Goal: Transaction & Acquisition: Purchase product/service

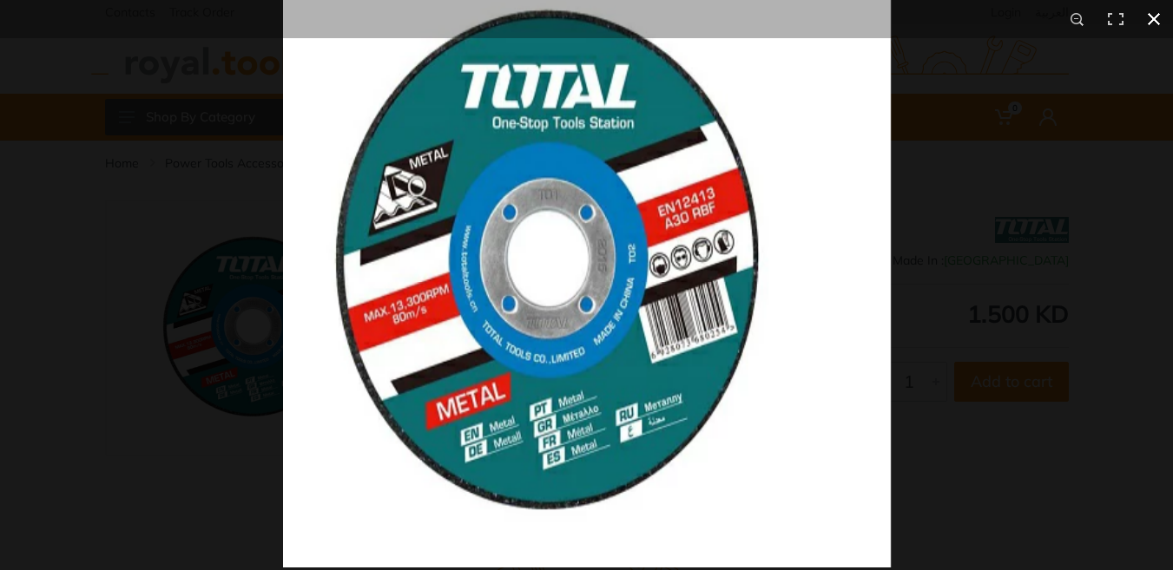
click at [1126, 237] on div at bounding box center [869, 245] width 1173 height 570
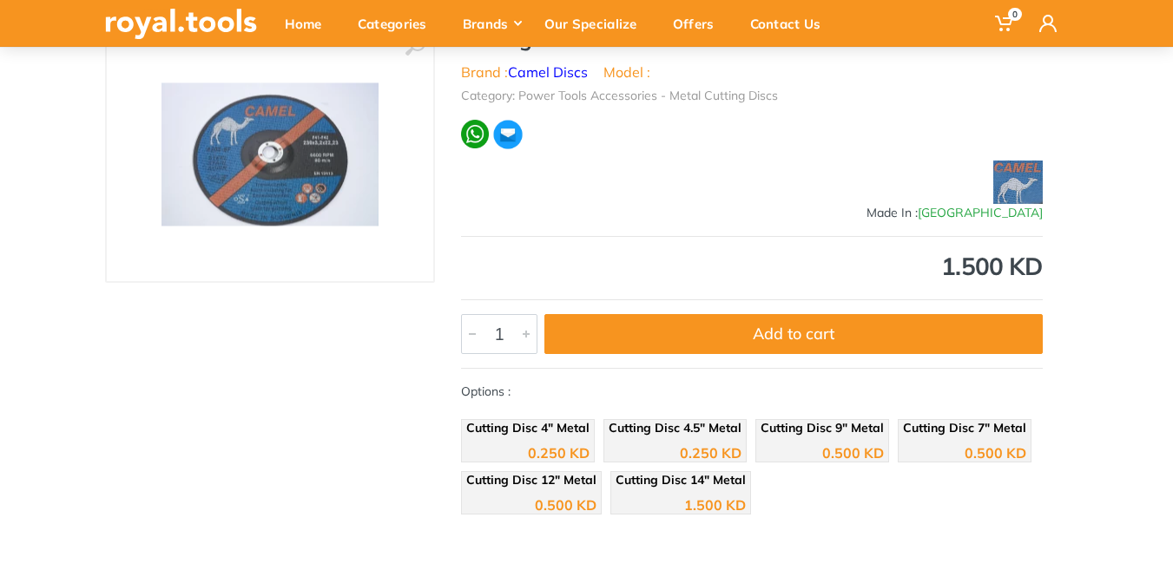
scroll to position [260, 0]
